Goal: Use online tool/utility: Utilize a website feature to perform a specific function

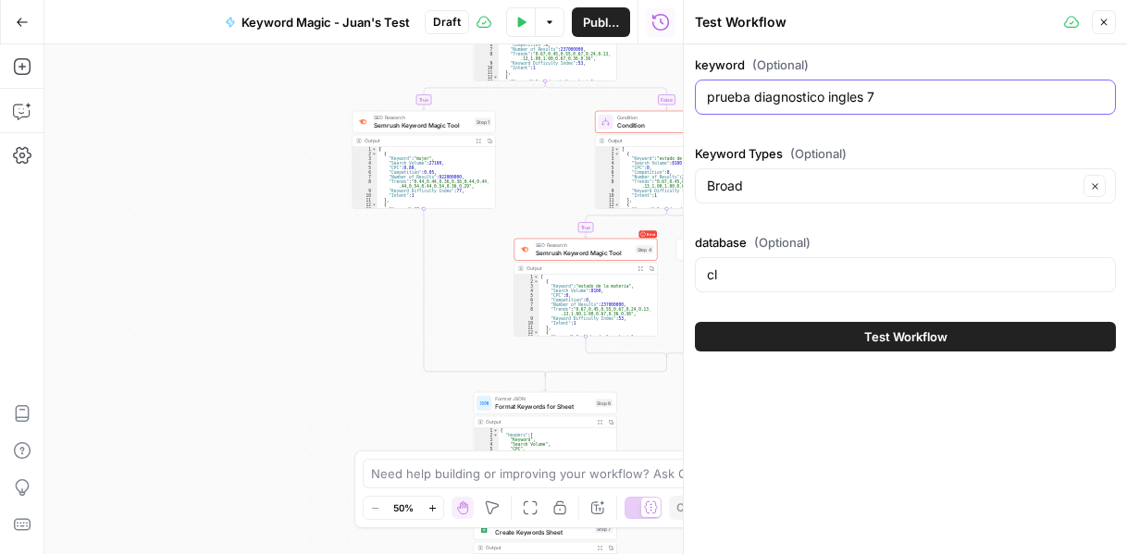
click at [861, 101] on input "prueba diagnostico ingles 7" at bounding box center [905, 97] width 397 height 19
type input "aprender a leer"
click at [859, 323] on button "Test Workflow" at bounding box center [905, 337] width 421 height 30
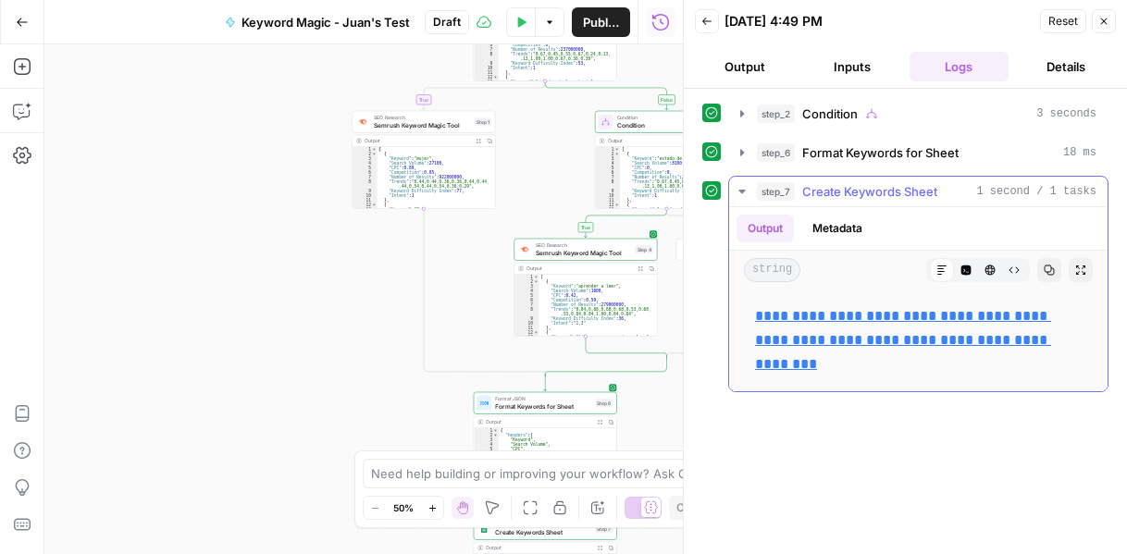
click at [836, 314] on link "**********" at bounding box center [903, 340] width 296 height 62
click at [764, 66] on button "Output" at bounding box center [745, 67] width 100 height 30
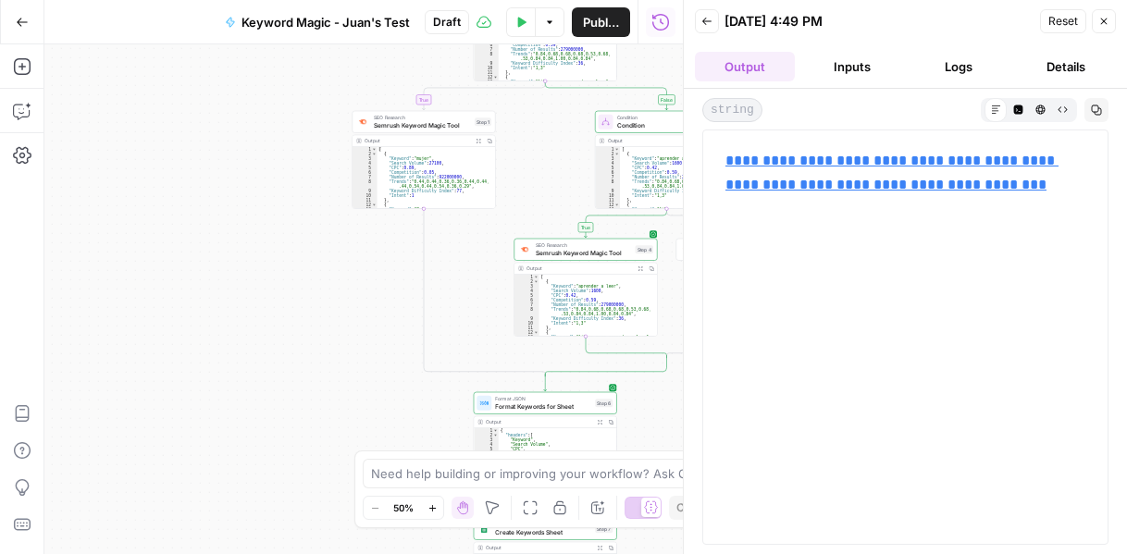
click at [704, 23] on icon "button" at bounding box center [707, 21] width 9 height 7
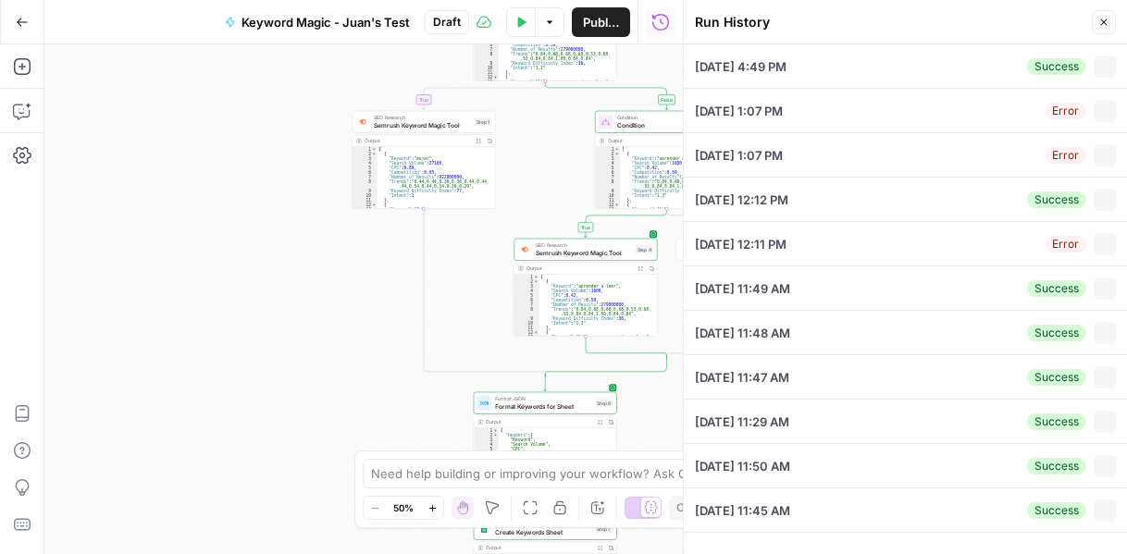
type input "aprender a leer"
type input "Broad"
type input "cl"
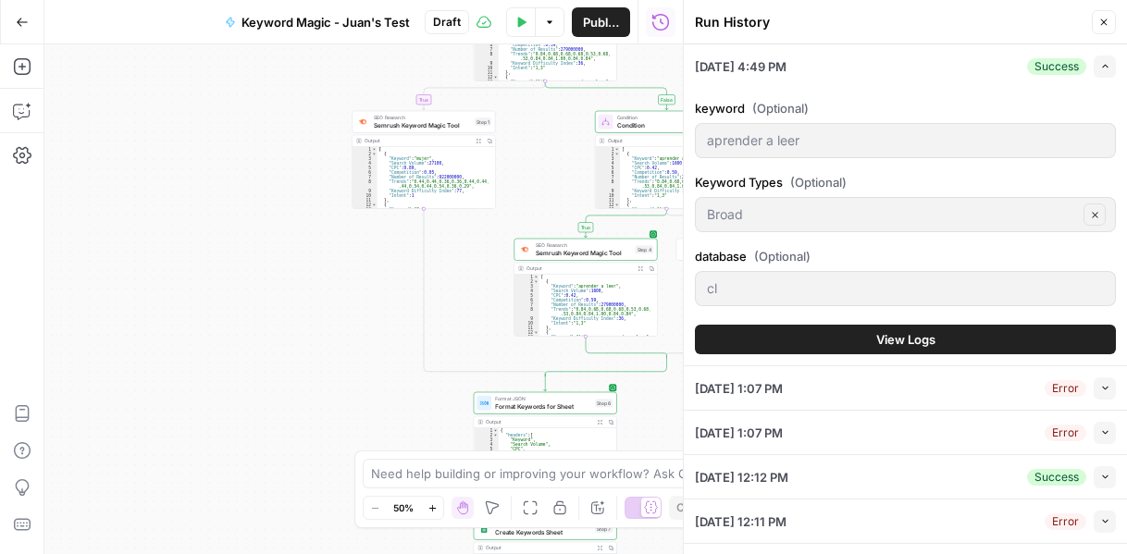
click at [1109, 18] on icon "button" at bounding box center [1104, 22] width 11 height 11
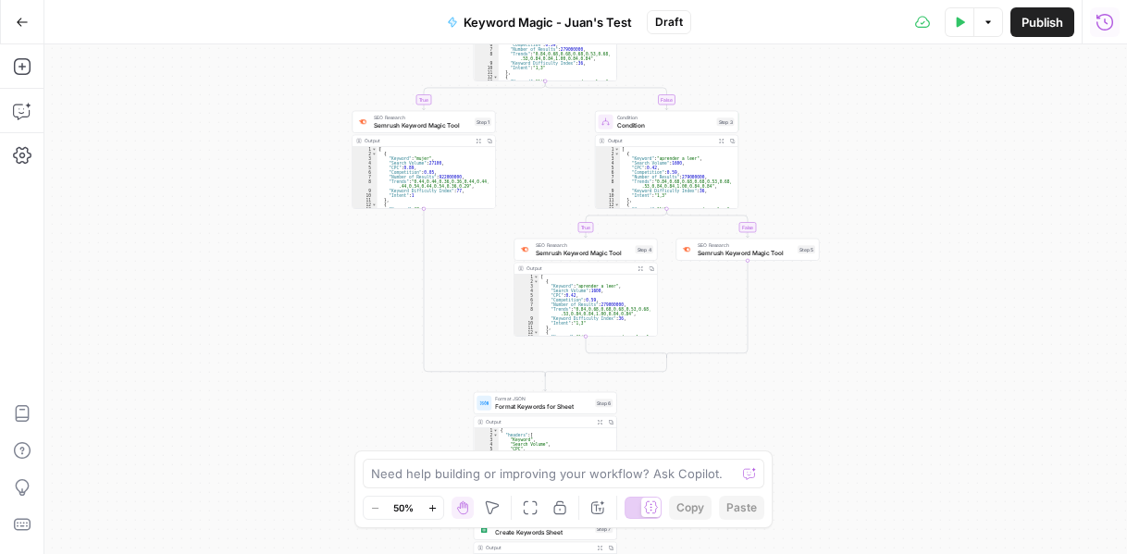
click at [999, 25] on button "Options" at bounding box center [989, 22] width 30 height 30
click at [972, 61] on span "Run Test" at bounding box center [936, 65] width 81 height 19
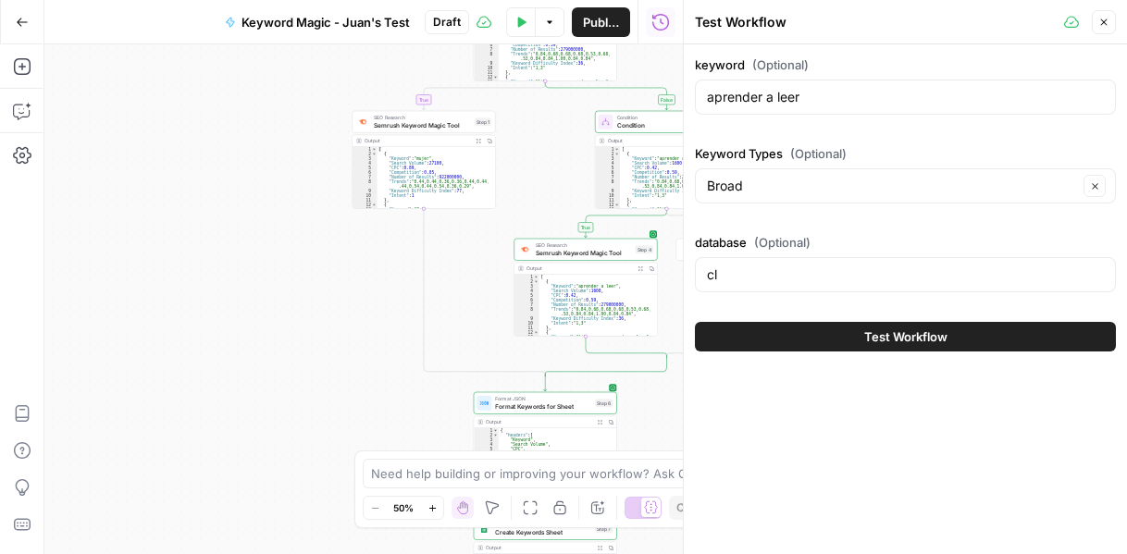
click at [896, 85] on div "aprender a leer" at bounding box center [905, 97] width 421 height 35
click at [877, 94] on input "aprender a leer" at bounding box center [905, 97] width 397 height 19
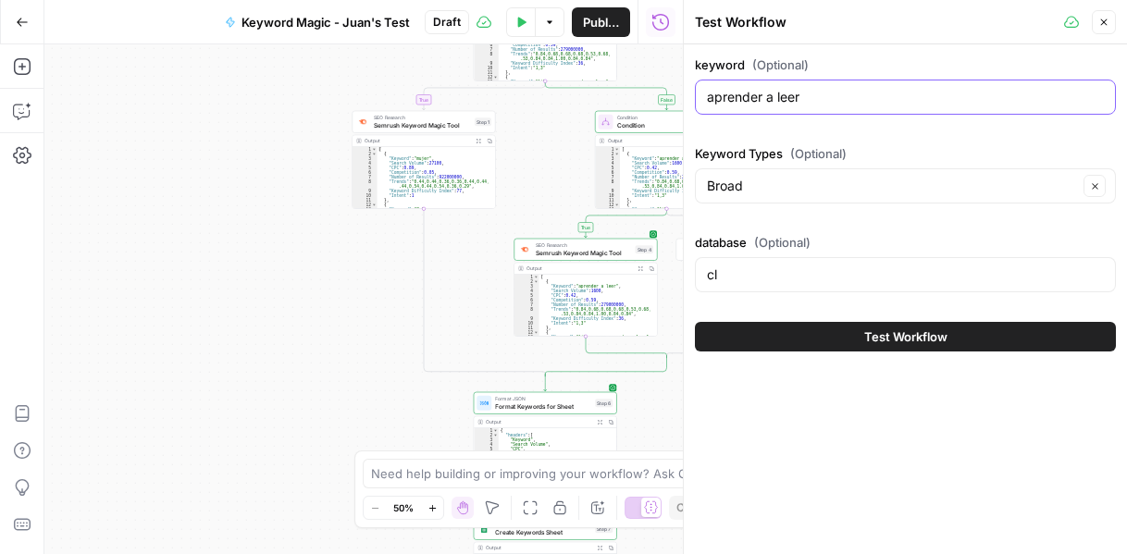
click at [877, 94] on input "aprender a leer" at bounding box center [905, 97] width 397 height 19
drag, startPoint x: 877, startPoint y: 94, endPoint x: 927, endPoint y: 95, distance: 50.0
click at [927, 95] on input "actividad autoconocimiento niños" at bounding box center [905, 97] width 397 height 19
type input "actividad autoconocimiento"
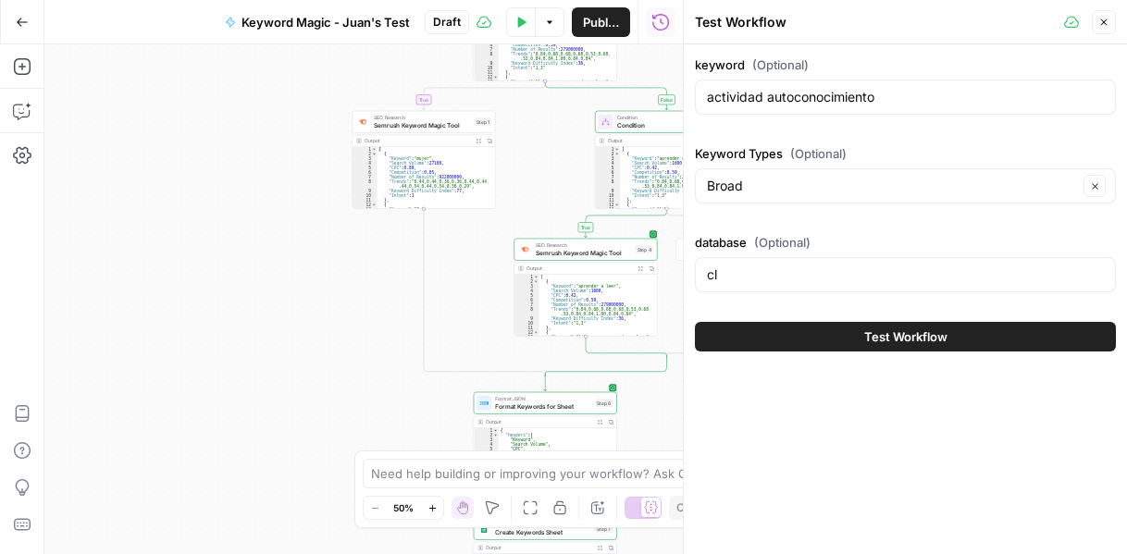
click at [900, 338] on span "Test Workflow" at bounding box center [905, 337] width 83 height 19
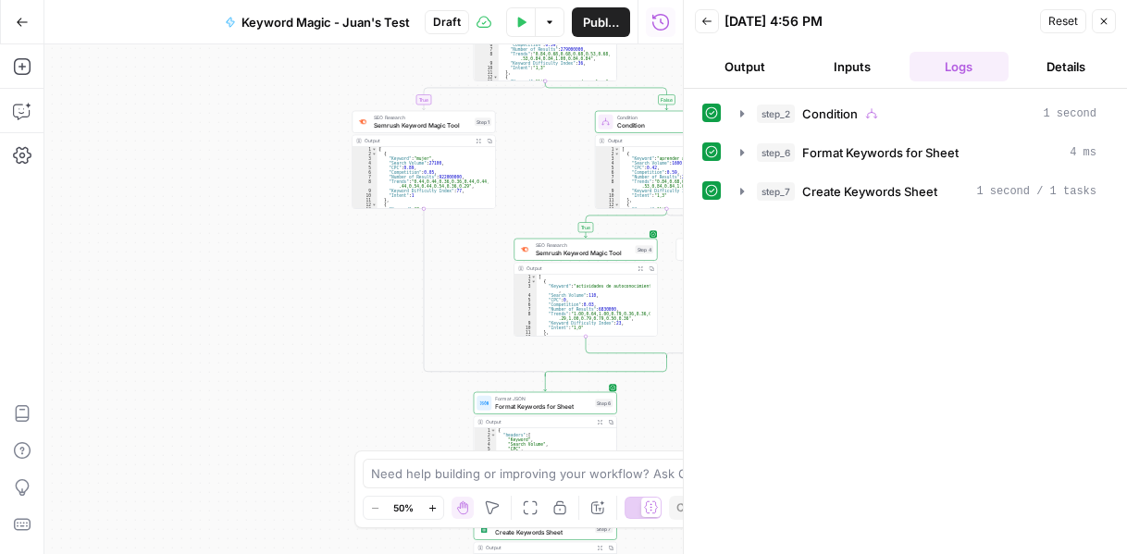
click at [866, 73] on button "Inputs" at bounding box center [852, 67] width 100 height 30
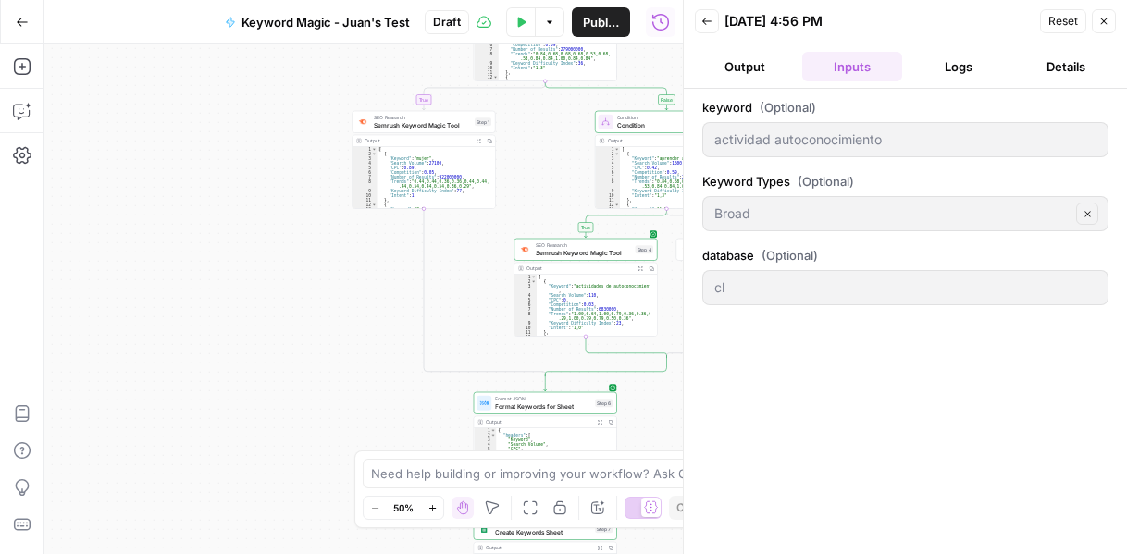
click at [941, 68] on button "Logs" at bounding box center [960, 67] width 100 height 30
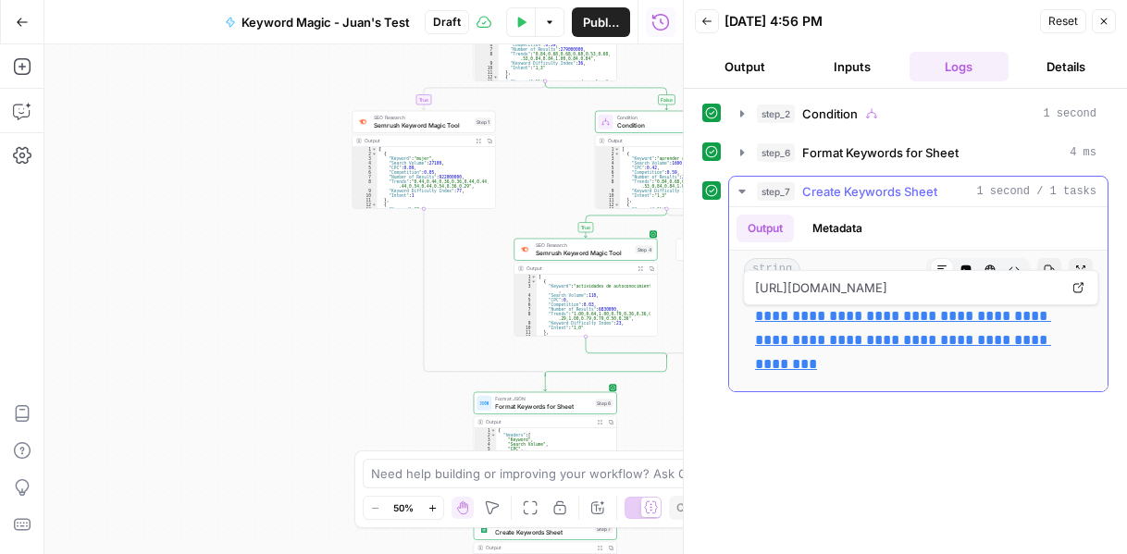
click at [858, 319] on link "**********" at bounding box center [903, 340] width 296 height 62
click at [1105, 23] on icon "button" at bounding box center [1104, 21] width 11 height 11
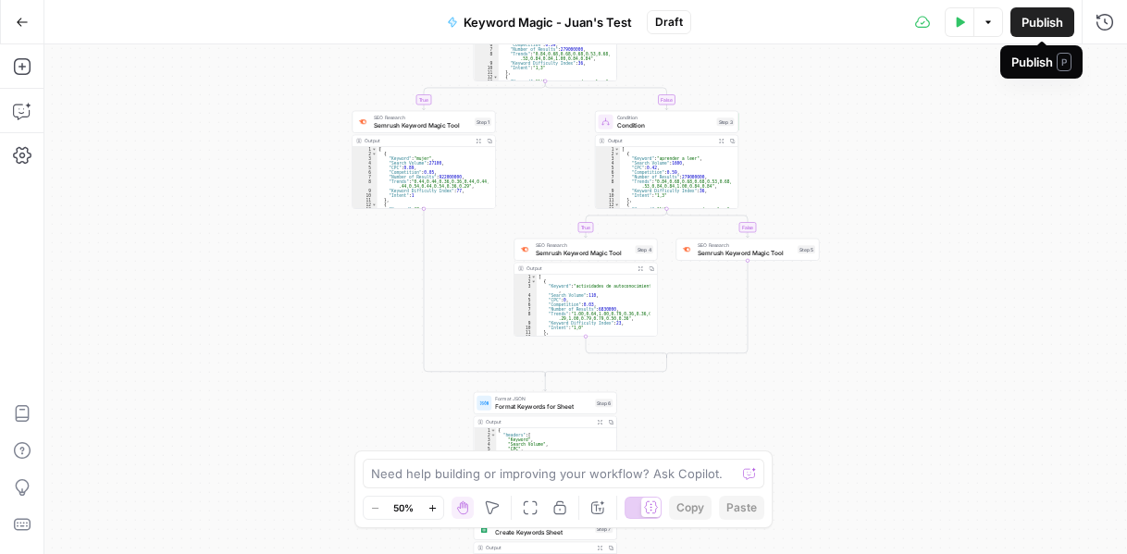
click at [986, 28] on button "Options" at bounding box center [989, 22] width 30 height 30
click at [944, 71] on span "Run Test" at bounding box center [936, 65] width 81 height 19
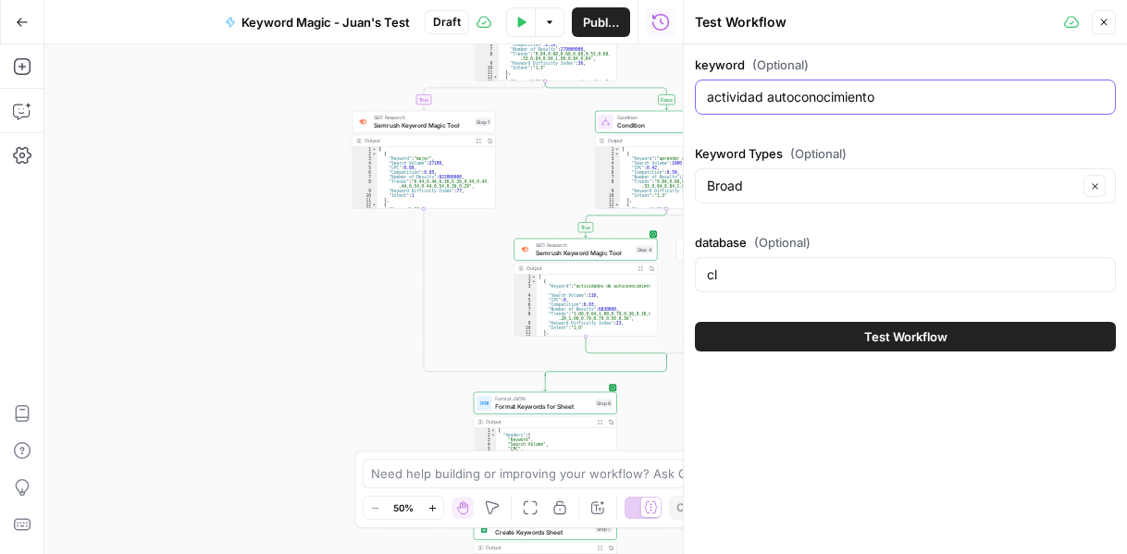
click at [809, 105] on input "actividad autoconocimiento" at bounding box center [905, 97] width 397 height 19
type input "e"
type input "actividades educacion emocional"
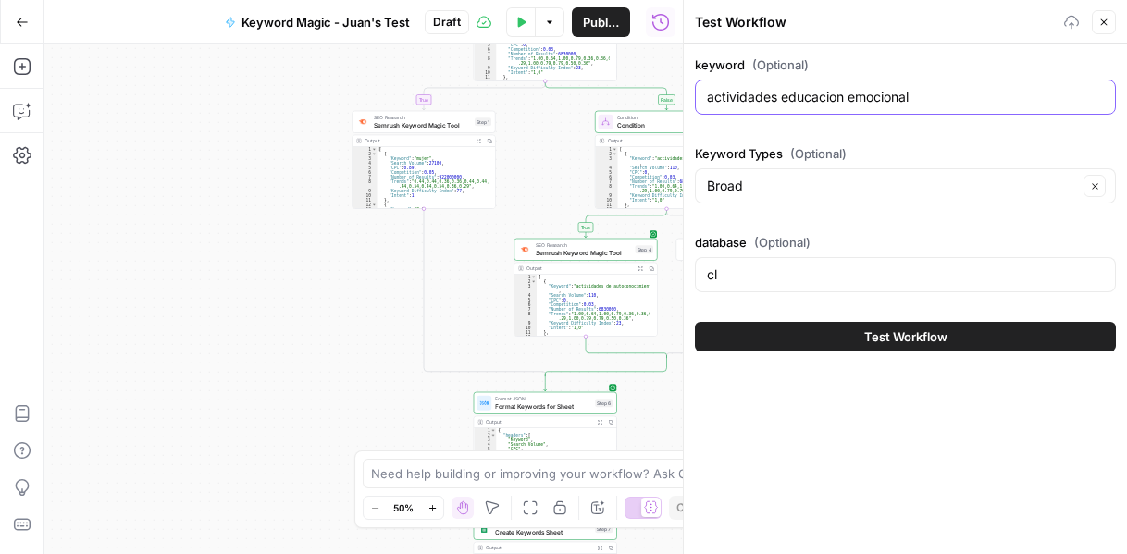
click at [695, 322] on button "Test Workflow" at bounding box center [905, 337] width 421 height 30
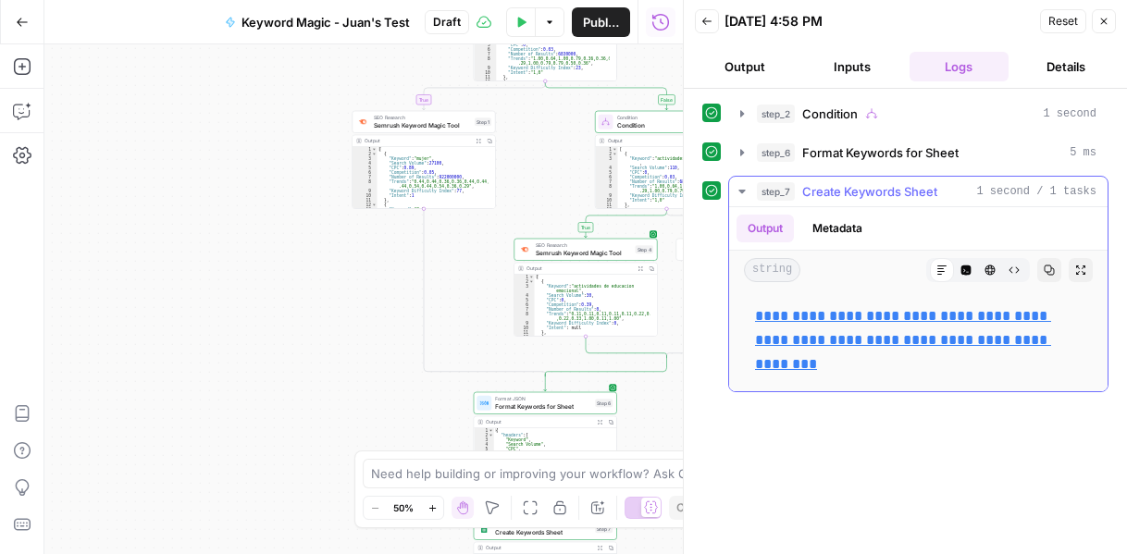
click at [887, 316] on link "**********" at bounding box center [903, 340] width 296 height 62
